Goal: Navigation & Orientation: Find specific page/section

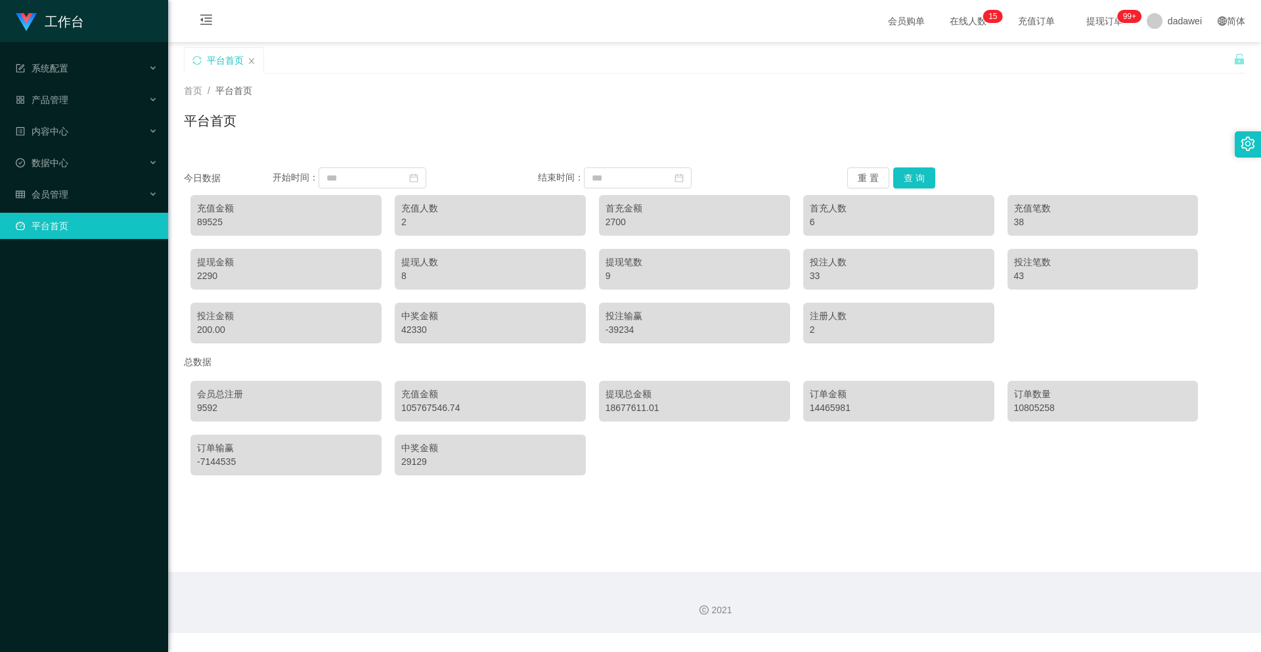
click at [69, 179] on ul "系统配置 产品管理 内容中心 数据中心 会员管理 平台首页" at bounding box center [84, 147] width 168 height 210
click at [64, 198] on span "会员管理" at bounding box center [42, 194] width 53 height 11
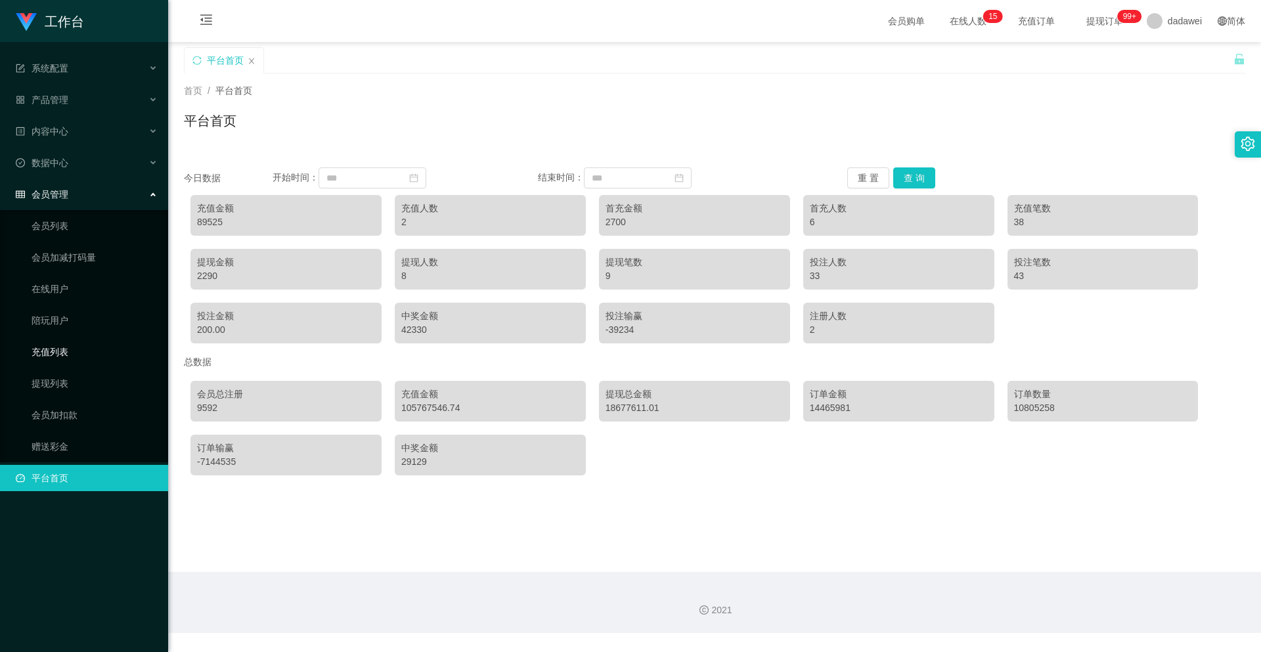
click at [79, 355] on link "充值列表" at bounding box center [95, 352] width 126 height 26
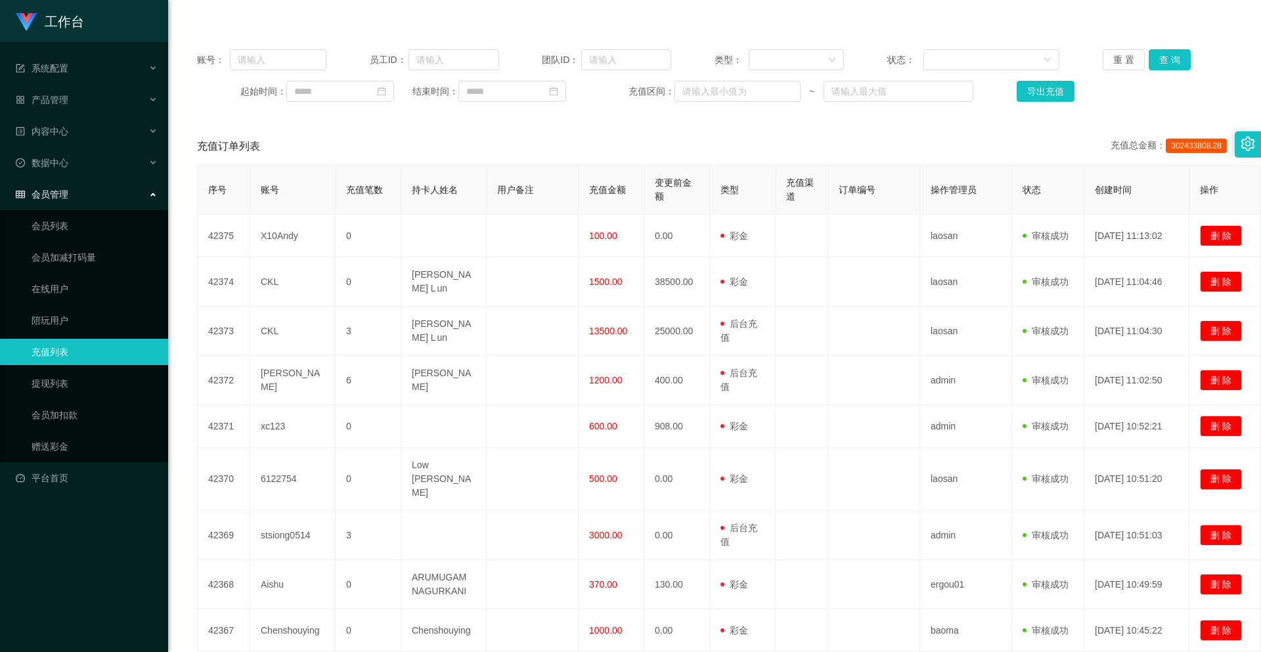
scroll to position [250, 0]
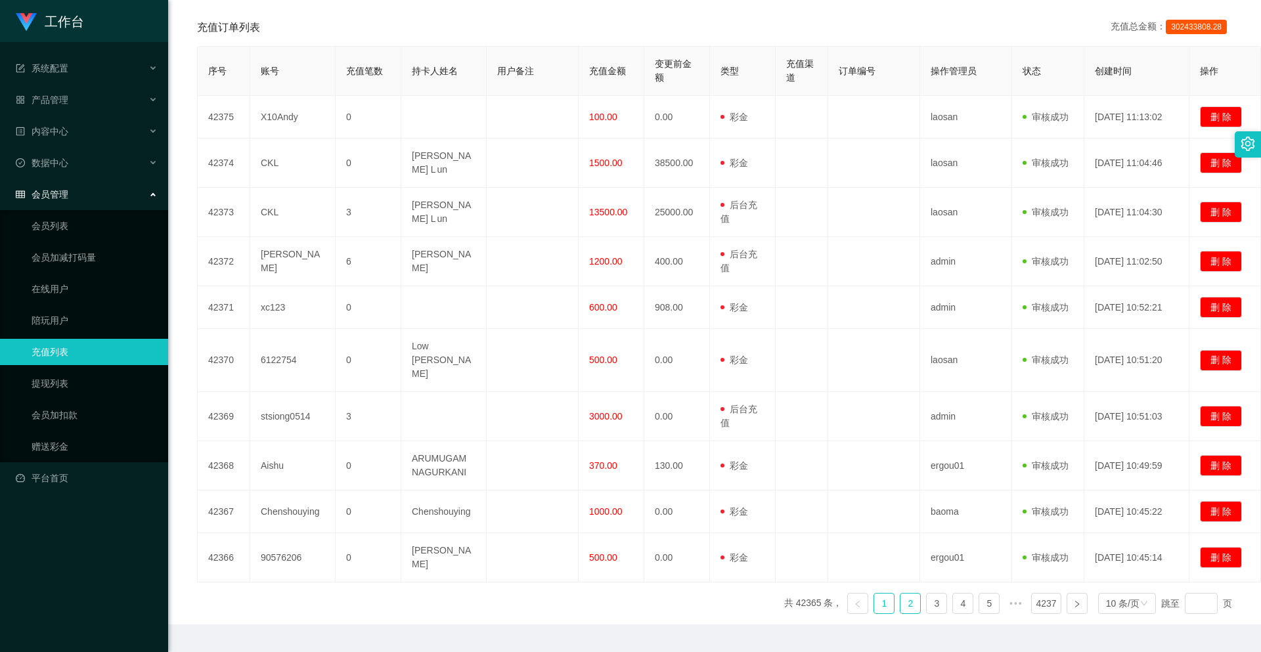
click at [907, 594] on link "2" at bounding box center [910, 604] width 20 height 20
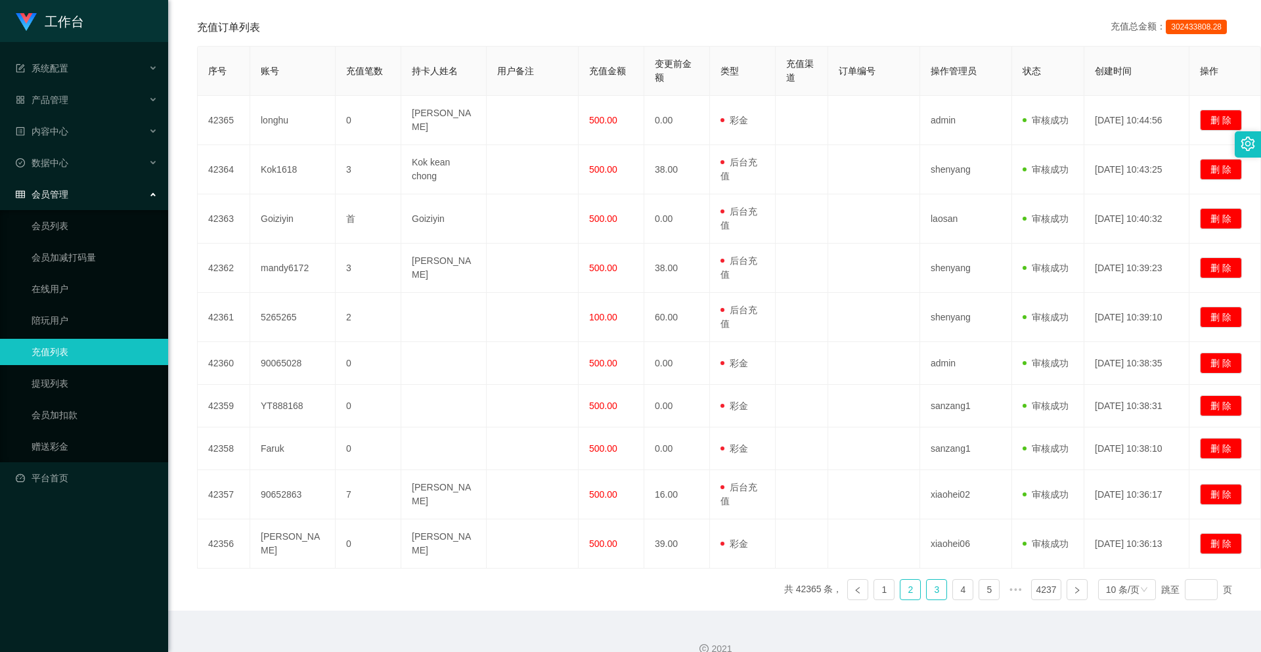
click at [927, 582] on link "3" at bounding box center [937, 590] width 20 height 20
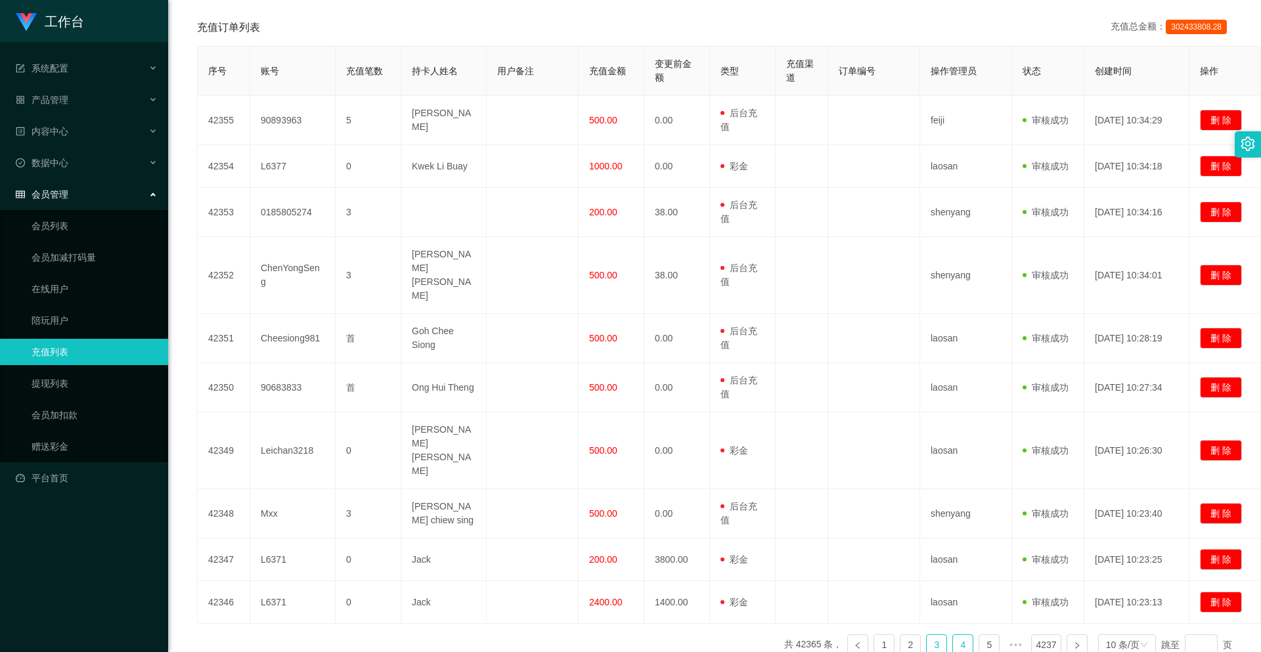
click at [953, 635] on link "4" at bounding box center [963, 645] width 20 height 20
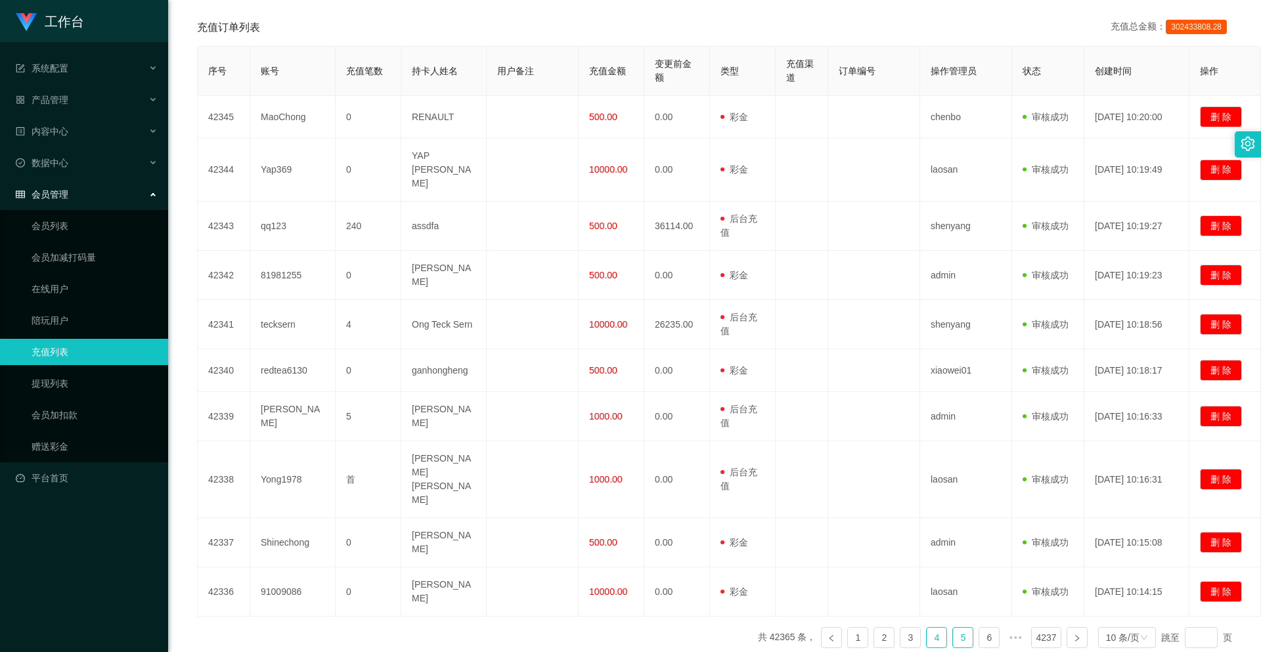
click at [957, 628] on link "5" at bounding box center [963, 638] width 20 height 20
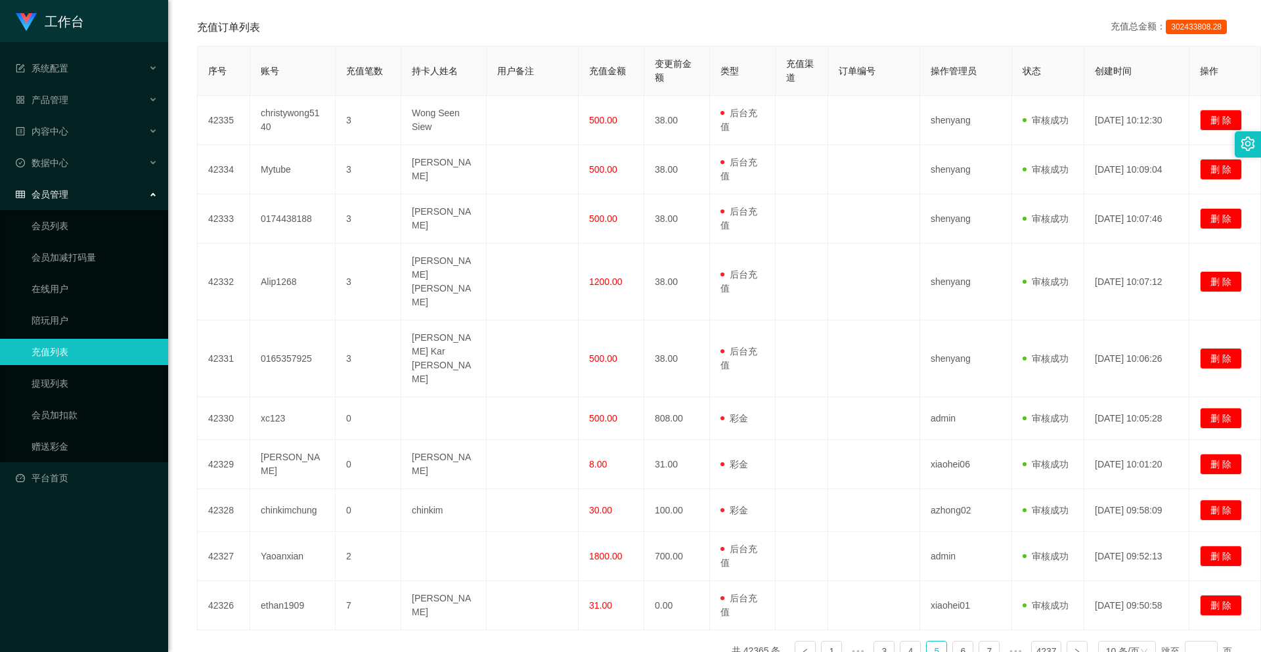
click at [968, 641] on ul "共 42365 条， 1 ••• 3 4 5 6 7 ••• 4237 10 条/页 跳至 页" at bounding box center [982, 651] width 500 height 21
click at [960, 642] on link "6" at bounding box center [963, 652] width 20 height 20
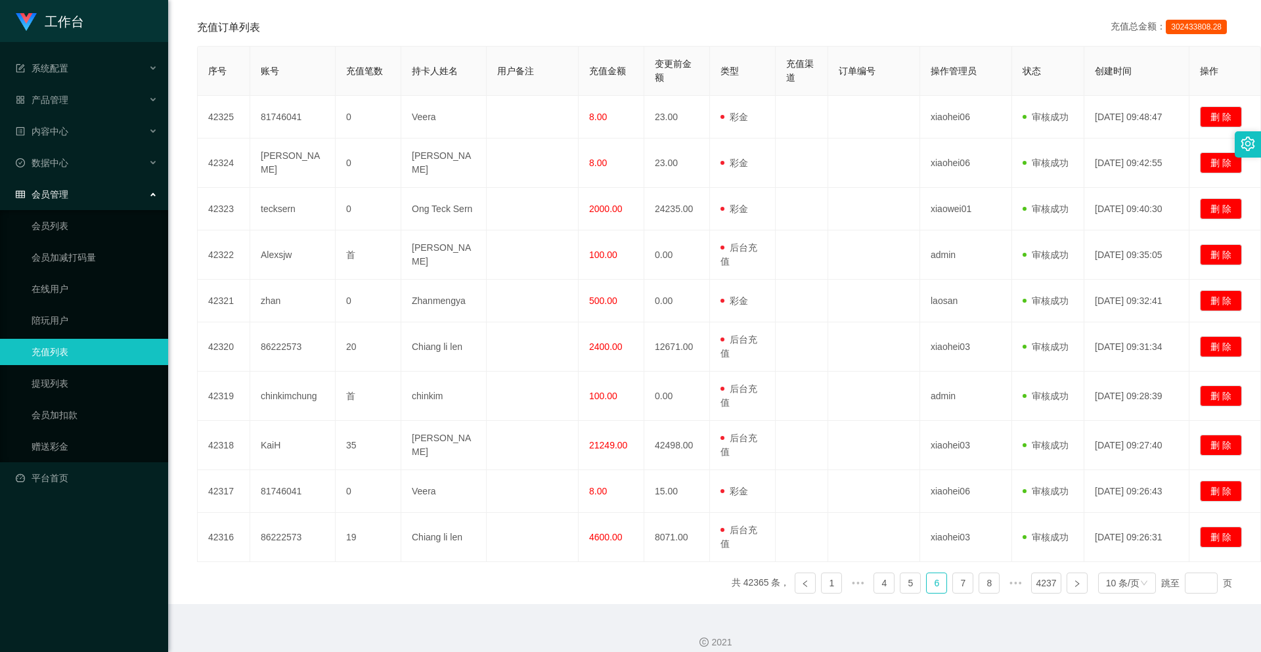
scroll to position [119, 0]
